Goal: Information Seeking & Learning: Learn about a topic

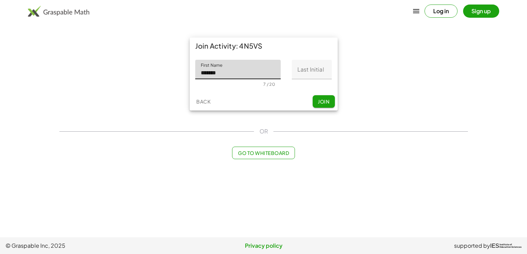
type input "******"
click at [310, 72] on input "Last Initial" at bounding box center [312, 69] width 40 height 19
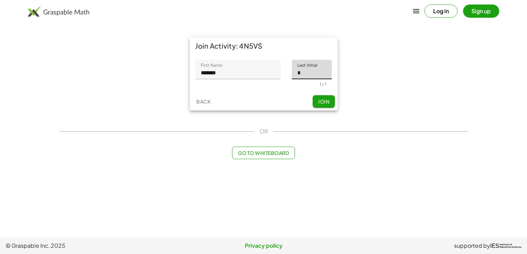
type input "*"
click at [260, 78] on input "******" at bounding box center [238, 69] width 86 height 19
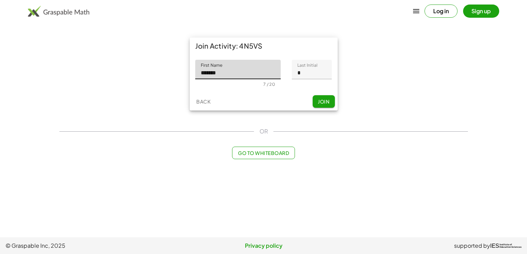
click at [324, 100] on span "Join" at bounding box center [323, 101] width 11 height 6
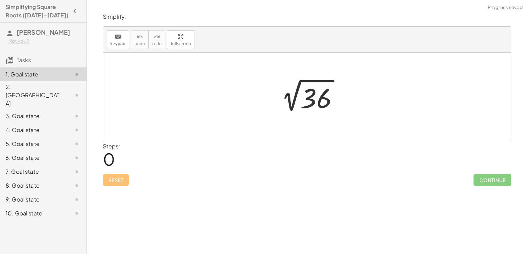
click at [107, 163] on span "0" at bounding box center [109, 158] width 12 height 21
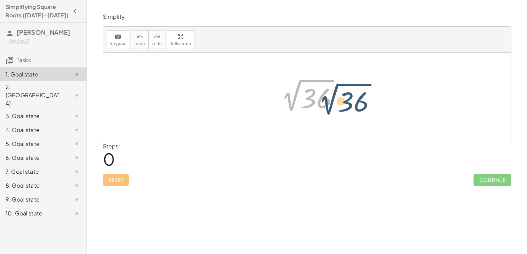
drag, startPoint x: 300, startPoint y: 82, endPoint x: 336, endPoint y: 85, distance: 36.3
click at [336, 85] on div at bounding box center [310, 97] width 76 height 35
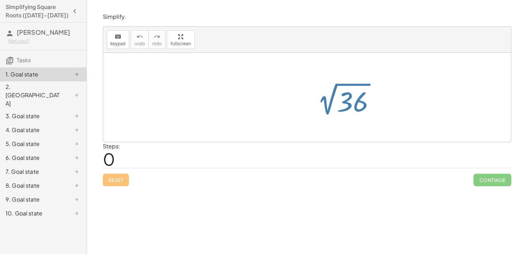
click at [336, 85] on div at bounding box center [310, 97] width 76 height 35
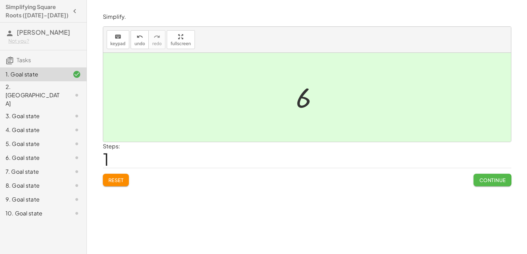
click at [485, 184] on button "Continue" at bounding box center [492, 180] width 38 height 13
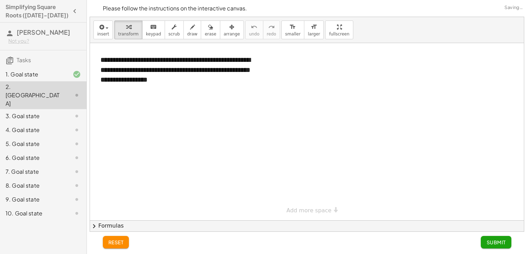
click at [61, 74] on div at bounding box center [70, 74] width 19 height 8
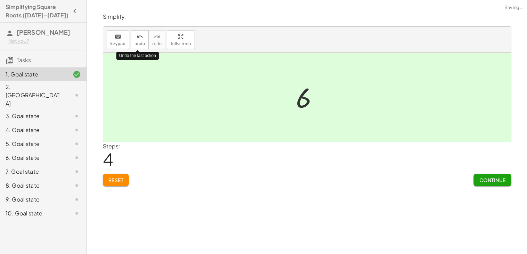
click at [13, 87] on div "2. [GEOGRAPHIC_DATA]" at bounding box center [34, 95] width 56 height 25
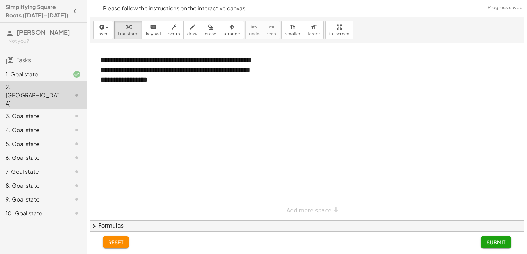
click at [19, 76] on div "1. Goal state" at bounding box center [34, 74] width 56 height 8
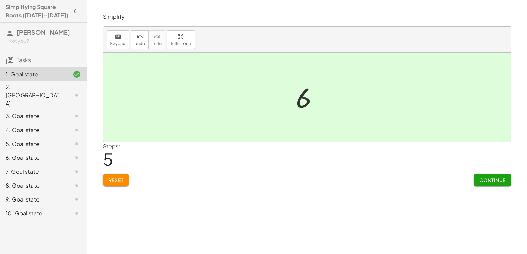
click at [492, 180] on span "Continue" at bounding box center [492, 180] width 26 height 6
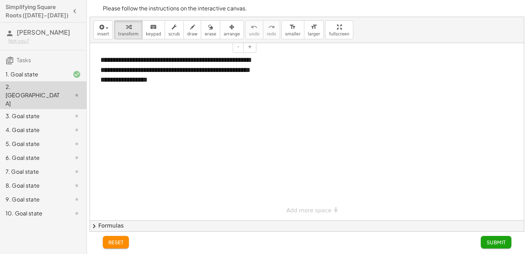
click at [126, 64] on div "**********" at bounding box center [175, 70] width 165 height 44
click at [234, 88] on div "**********" at bounding box center [175, 70] width 165 height 44
drag, startPoint x: 234, startPoint y: 88, endPoint x: 159, endPoint y: 97, distance: 75.6
click at [159, 97] on div "**********" at bounding box center [307, 131] width 434 height 177
click at [199, 84] on div "**********" at bounding box center [175, 70] width 165 height 44
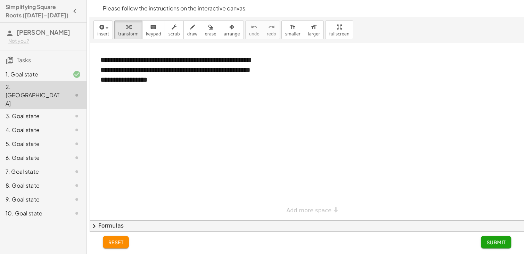
click at [328, 81] on div at bounding box center [307, 131] width 434 height 177
click at [189, 80] on div "**********" at bounding box center [175, 70] width 165 height 44
drag, startPoint x: 219, startPoint y: 91, endPoint x: 299, endPoint y: 100, distance: 80.0
click at [299, 100] on div "**********" at bounding box center [307, 131] width 434 height 177
click at [501, 245] on span "Submit" at bounding box center [495, 242] width 19 height 6
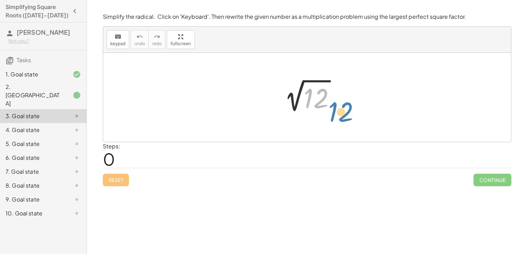
drag, startPoint x: 309, startPoint y: 95, endPoint x: 334, endPoint y: 109, distance: 28.5
click at [334, 109] on div at bounding box center [310, 97] width 70 height 35
drag, startPoint x: 318, startPoint y: 102, endPoint x: 371, endPoint y: 117, distance: 55.4
click at [323, 85] on div at bounding box center [310, 97] width 70 height 35
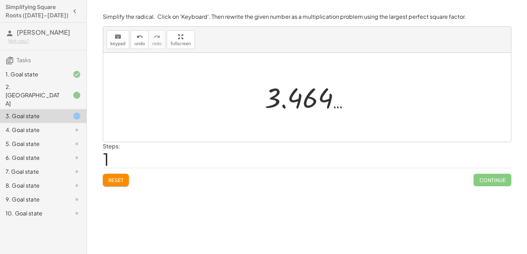
click at [318, 95] on div at bounding box center [309, 97] width 97 height 34
click at [291, 99] on div at bounding box center [309, 97] width 97 height 34
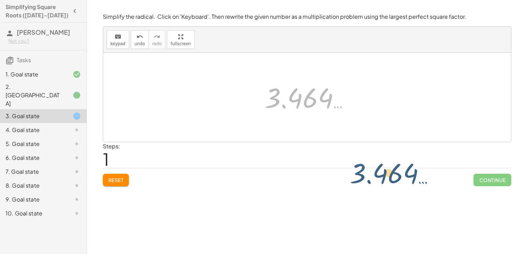
drag, startPoint x: 291, startPoint y: 99, endPoint x: 378, endPoint y: 175, distance: 115.4
click at [0, 0] on div "Simplify the radical. Click on 'Keyboard'. Then rewrite the given number as a m…" at bounding box center [0, 0] width 0 height 0
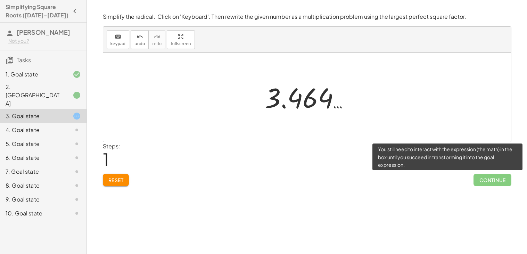
click at [504, 176] on span "Continue" at bounding box center [492, 180] width 38 height 13
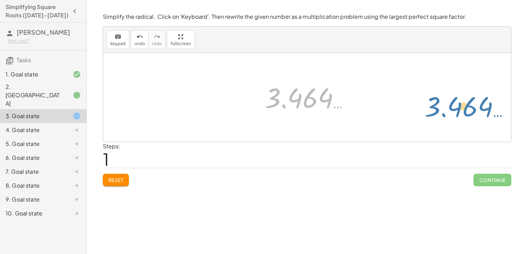
drag, startPoint x: 303, startPoint y: 107, endPoint x: 466, endPoint y: 116, distance: 162.8
click at [466, 116] on div "2 √ 12 3.464 … 3.464 …" at bounding box center [307, 97] width 408 height 89
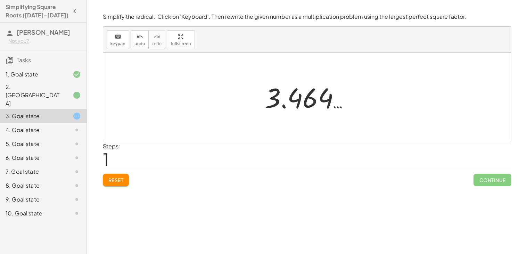
click at [314, 95] on div at bounding box center [309, 97] width 97 height 34
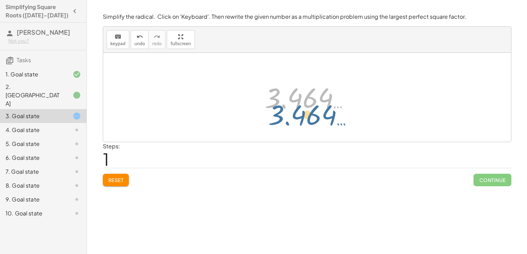
drag, startPoint x: 314, startPoint y: 95, endPoint x: 317, endPoint y: 112, distance: 16.6
click at [317, 112] on div at bounding box center [309, 97] width 97 height 34
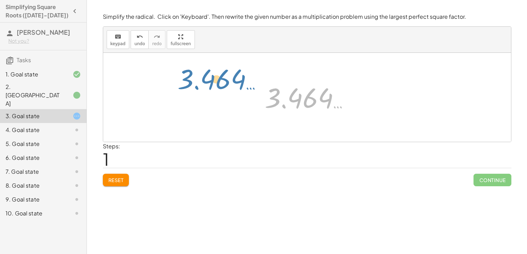
drag, startPoint x: 302, startPoint y: 104, endPoint x: 203, endPoint y: 86, distance: 100.6
click at [203, 86] on div "2 √ 12 3.464 … 3.464 …" at bounding box center [307, 97] width 408 height 89
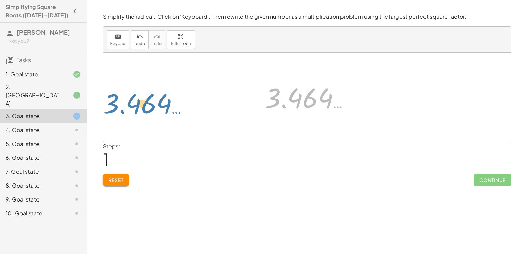
drag, startPoint x: 286, startPoint y: 98, endPoint x: 119, endPoint y: 103, distance: 166.8
click at [119, 103] on div "2 √ 12 3.464 … 3.464 …" at bounding box center [307, 97] width 408 height 89
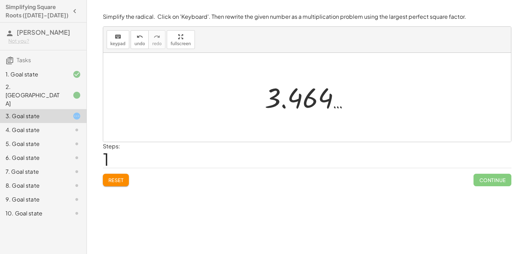
click at [336, 105] on div at bounding box center [309, 97] width 97 height 34
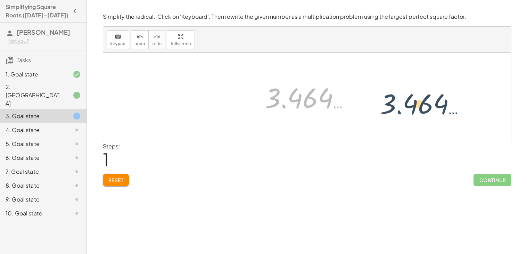
drag, startPoint x: 269, startPoint y: 93, endPoint x: 394, endPoint y: 102, distance: 125.6
click at [394, 102] on div "2 √ 12 3.464 … 3.464 …" at bounding box center [307, 97] width 408 height 89
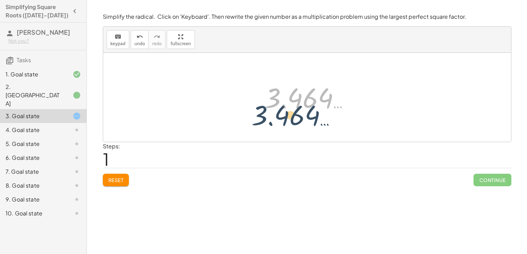
drag, startPoint x: 305, startPoint y: 94, endPoint x: 290, endPoint y: 114, distance: 24.2
click at [290, 114] on div at bounding box center [309, 97] width 97 height 34
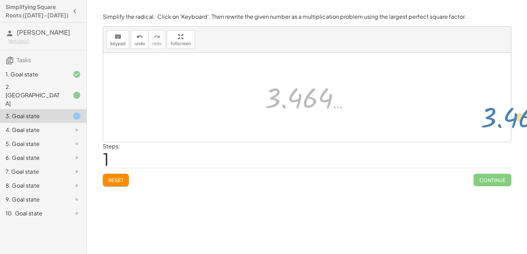
drag, startPoint x: 310, startPoint y: 95, endPoint x: 526, endPoint y: 117, distance: 217.1
click at [526, 117] on div "**********" at bounding box center [307, 127] width 440 height 254
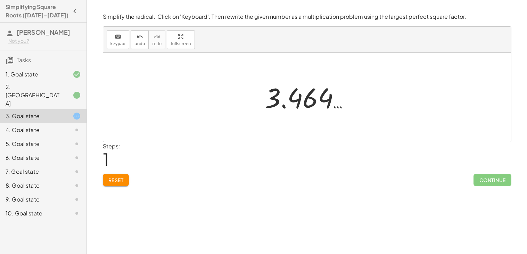
click at [251, 94] on div at bounding box center [307, 97] width 408 height 89
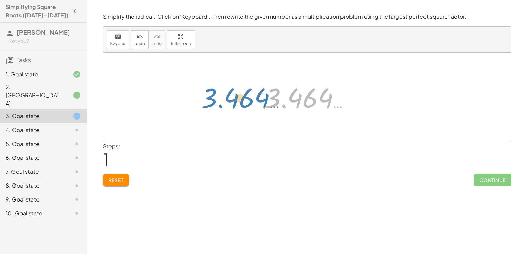
drag, startPoint x: 287, startPoint y: 100, endPoint x: 220, endPoint y: 100, distance: 66.7
click at [220, 100] on div "2 √ 12 3.464 … 3.464 …" at bounding box center [307, 97] width 408 height 89
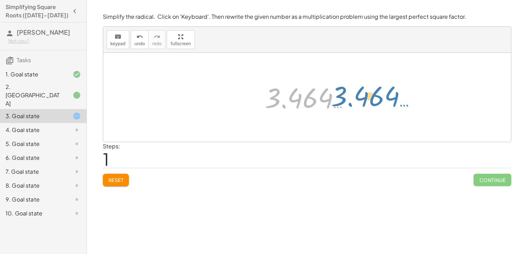
drag, startPoint x: 283, startPoint y: 100, endPoint x: 350, endPoint y: 101, distance: 67.0
click at [350, 101] on div at bounding box center [309, 97] width 97 height 34
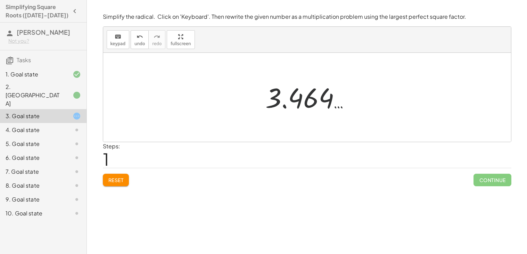
click at [340, 101] on div at bounding box center [309, 97] width 97 height 34
click at [113, 39] on div "keyboard" at bounding box center [117, 36] width 15 height 8
click at [264, 178] on div "Reset Continue" at bounding box center [307, 177] width 408 height 18
click at [51, 153] on div "6. Goal state" at bounding box center [34, 157] width 56 height 8
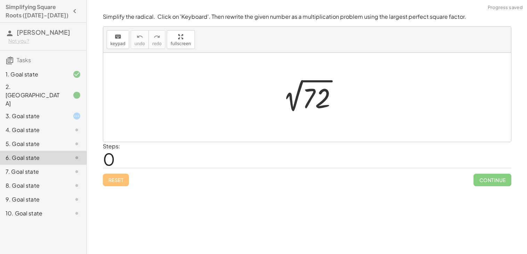
click at [32, 112] on div "3. Goal state" at bounding box center [34, 116] width 56 height 8
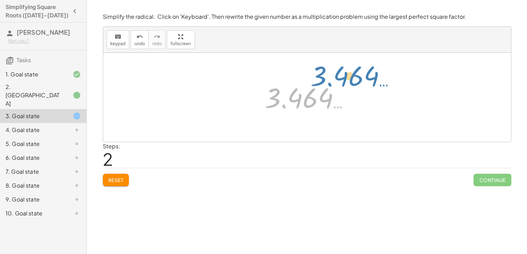
drag, startPoint x: 271, startPoint y: 94, endPoint x: 306, endPoint y: 80, distance: 38.6
click at [306, 80] on div at bounding box center [309, 97] width 97 height 34
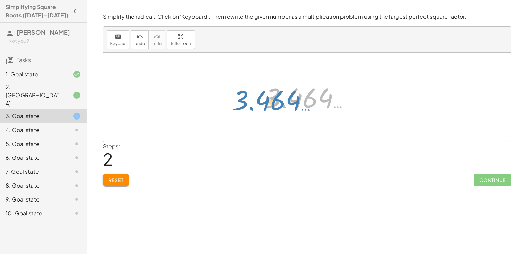
drag, startPoint x: 330, startPoint y: 96, endPoint x: 298, endPoint y: 99, distance: 31.7
click at [298, 99] on div at bounding box center [309, 97] width 97 height 34
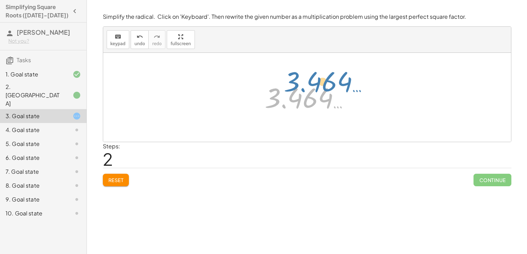
drag, startPoint x: 292, startPoint y: 100, endPoint x: 311, endPoint y: 85, distance: 24.7
click at [311, 85] on div at bounding box center [309, 97] width 97 height 34
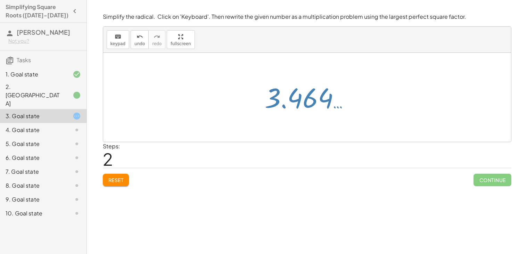
click at [284, 106] on div at bounding box center [309, 97] width 97 height 34
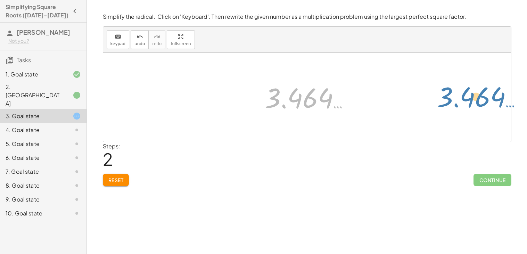
drag, startPoint x: 275, startPoint y: 103, endPoint x: 449, endPoint y: 103, distance: 173.3
click at [449, 103] on div "2 √ 12 3.464 … 3.464 …" at bounding box center [307, 97] width 408 height 89
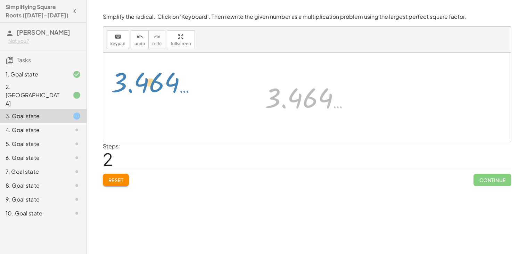
drag, startPoint x: 310, startPoint y: 95, endPoint x: 156, endPoint y: 80, distance: 155.0
click at [156, 80] on div "2 √ 12 3.464 … 3.464 …" at bounding box center [307, 97] width 408 height 89
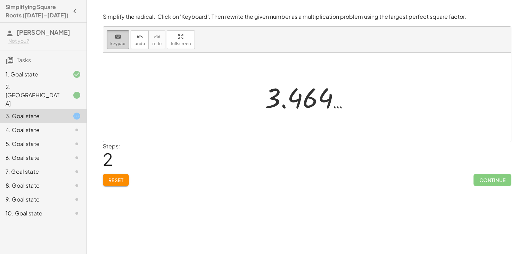
click at [115, 36] on icon "keyboard" at bounding box center [118, 37] width 7 height 8
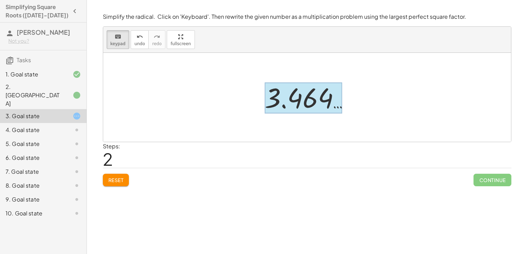
click at [281, 89] on div at bounding box center [304, 98] width 78 height 31
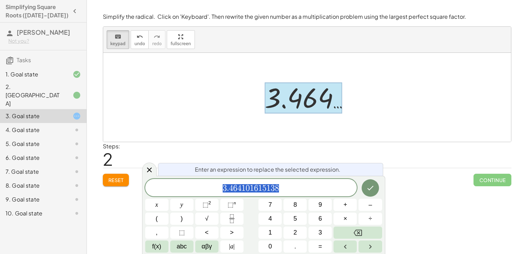
click at [234, 54] on div at bounding box center [307, 97] width 408 height 89
click at [304, 191] on span "3 . 4 6 4 1 0 1 6 1 5 1 3 8 ​" at bounding box center [251, 188] width 212 height 10
click at [374, 190] on icon "Done" at bounding box center [370, 188] width 8 height 8
click at [372, 188] on icon "Done" at bounding box center [370, 188] width 8 height 8
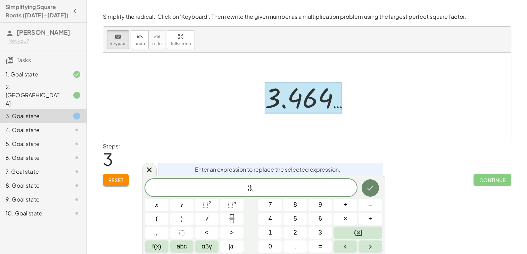
click at [370, 190] on icon "Done" at bounding box center [370, 188] width 6 height 5
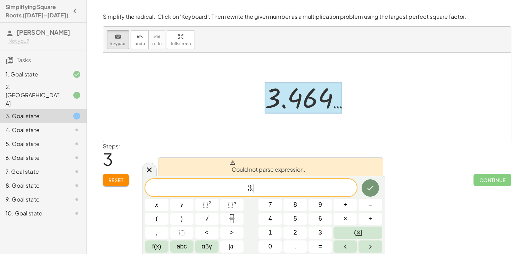
click at [161, 68] on div at bounding box center [307, 97] width 408 height 89
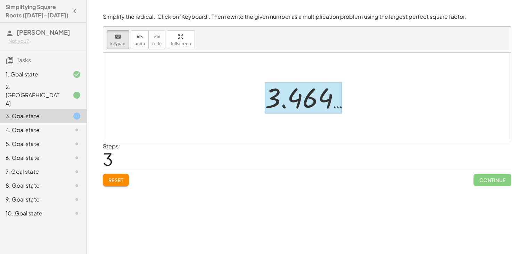
click at [280, 87] on div at bounding box center [304, 98] width 78 height 31
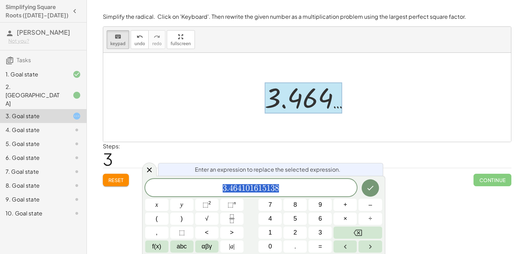
click at [284, 194] on div "3 . 4 6 4 1 0 1 6 1 5 1 3 8" at bounding box center [251, 187] width 212 height 17
click at [41, 126] on div "4. Goal state" at bounding box center [34, 130] width 56 height 8
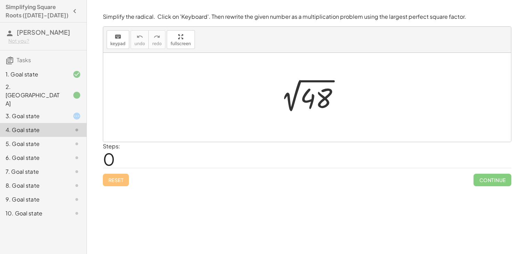
click at [318, 88] on div at bounding box center [309, 97] width 77 height 35
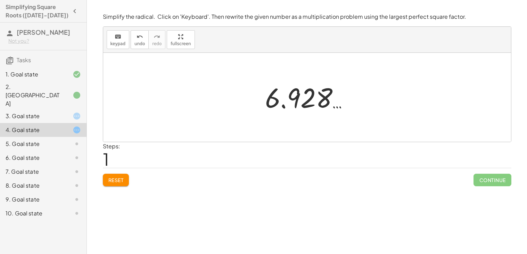
click at [24, 140] on div "5. Goal state" at bounding box center [34, 144] width 56 height 8
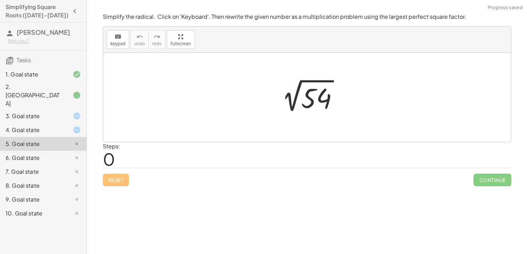
click at [24, 167] on div "7. Goal state" at bounding box center [34, 171] width 56 height 8
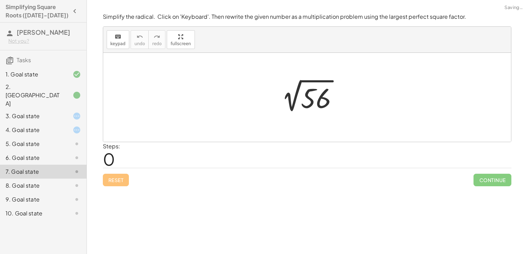
click at [34, 153] on div "6. Goal state" at bounding box center [34, 157] width 56 height 8
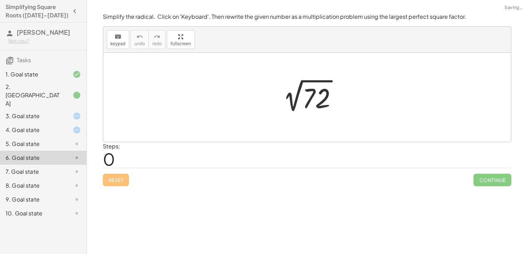
click at [32, 167] on div "7. Goal state" at bounding box center [34, 171] width 56 height 8
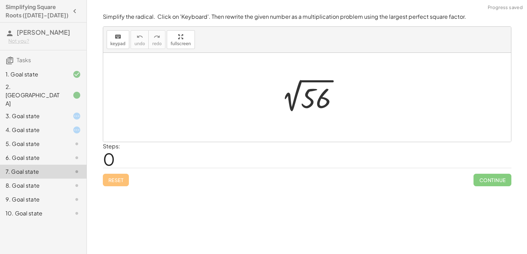
click at [30, 181] on div "8. Goal state" at bounding box center [34, 185] width 56 height 8
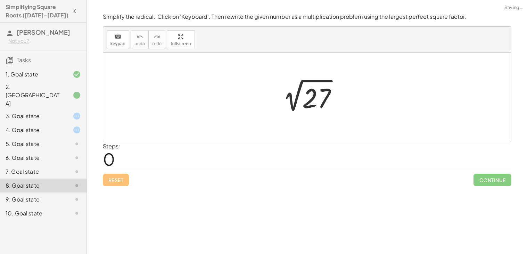
click at [29, 195] on div "9. Goal state" at bounding box center [34, 199] width 56 height 8
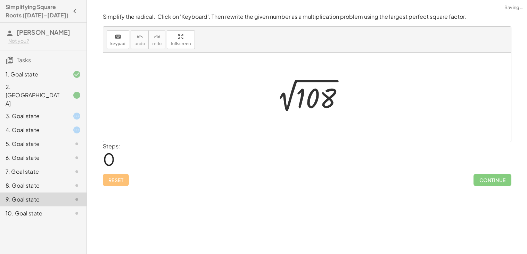
click at [30, 206] on div "10. Goal state" at bounding box center [43, 213] width 86 height 14
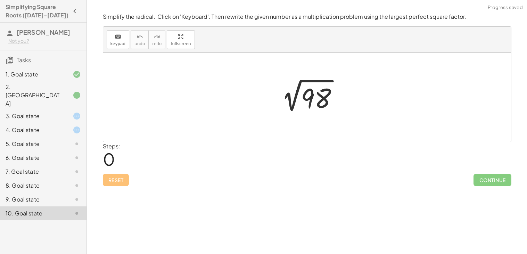
click at [58, 126] on div "4. Goal state" at bounding box center [34, 130] width 56 height 8
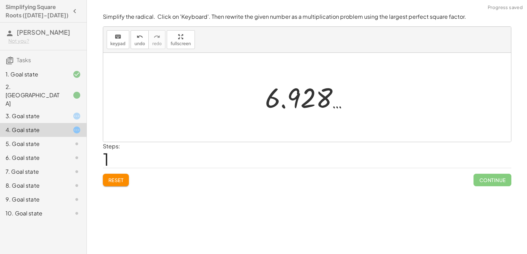
click at [285, 95] on div at bounding box center [309, 97] width 96 height 34
